Goal: Check status: Check status

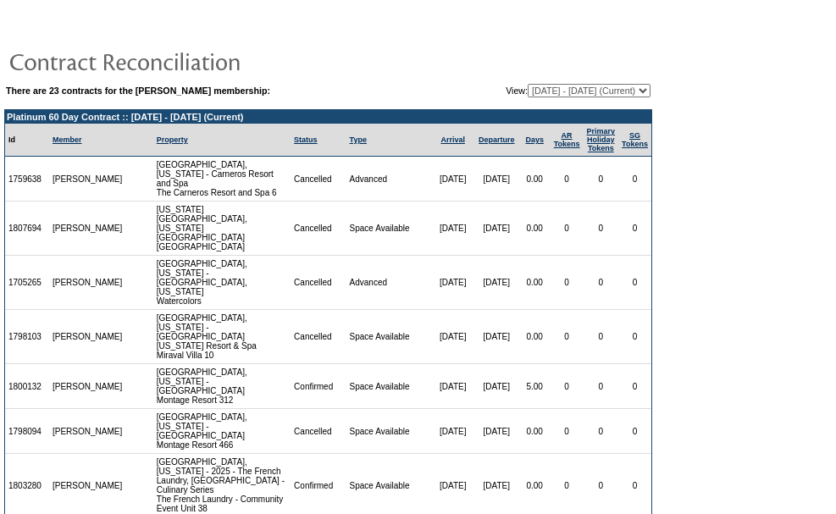
click at [555, 83] on table "There are 23 contracts for the [PERSON_NAME] membership: View: [DATE] - [DATE] …" at bounding box center [328, 90] width 648 height 17
click at [554, 93] on td "There are 23 contracts for the [PERSON_NAME] membership: View: [DATE] - [DATE] …" at bounding box center [328, 482] width 648 height 801
click at [554, 93] on select "[DATE] - [DATE] [DATE] - [DATE] [DATE] - [DATE] [DATE] - [DATE] [DATE] - [DATE]…" at bounding box center [588, 91] width 123 height 14
select select "120812"
click at [527, 85] on select "[DATE] - [DATE] [DATE] - [DATE] [DATE] - [DATE] [DATE] - [DATE] [DATE] - [DATE]…" at bounding box center [588, 91] width 123 height 14
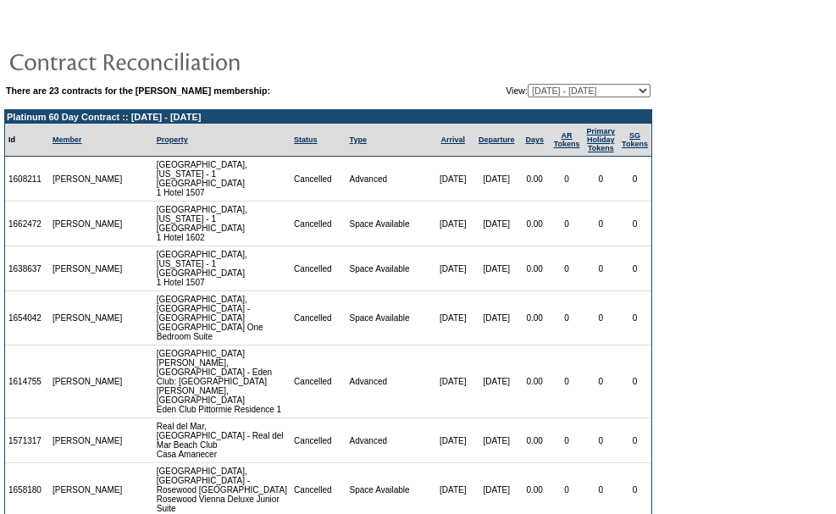
click at [566, 97] on select "[DATE] - [DATE] [DATE] - [DATE] [DATE] - [DATE] [DATE] - [DATE] [DATE] - [DATE]…" at bounding box center [588, 91] width 123 height 14
select select "126381"
click at [527, 85] on select "[DATE] - [DATE] [DATE] - [DATE] [DATE] - [DATE] [DATE] - [DATE] [DATE] - [DATE]…" at bounding box center [588, 91] width 123 height 14
